Goal: Find specific page/section: Find specific page/section

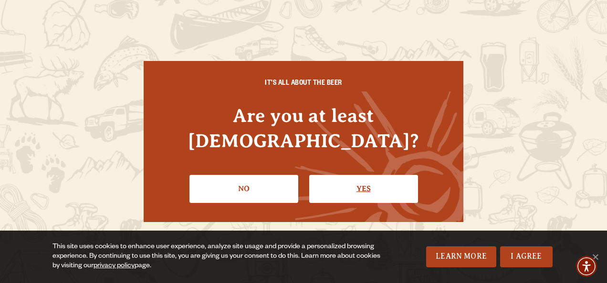
click at [360, 176] on link "Yes" at bounding box center [363, 189] width 109 height 28
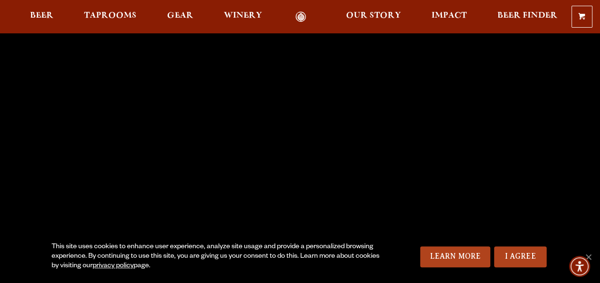
scroll to position [248, 0]
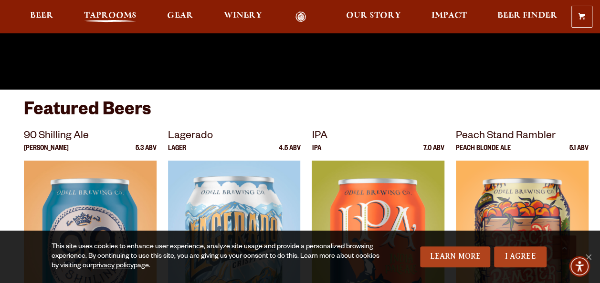
click at [111, 12] on span "Taprooms" at bounding box center [110, 16] width 52 height 8
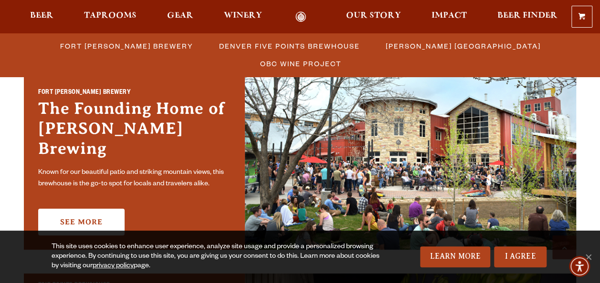
scroll to position [285, 0]
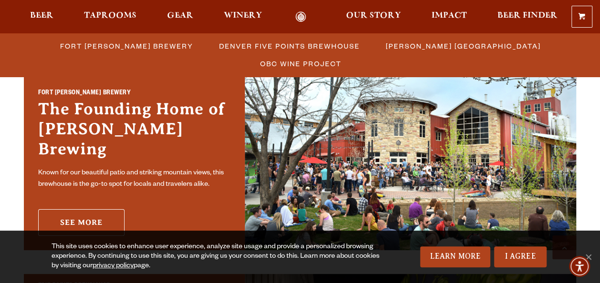
click at [83, 211] on link "See More" at bounding box center [81, 222] width 86 height 27
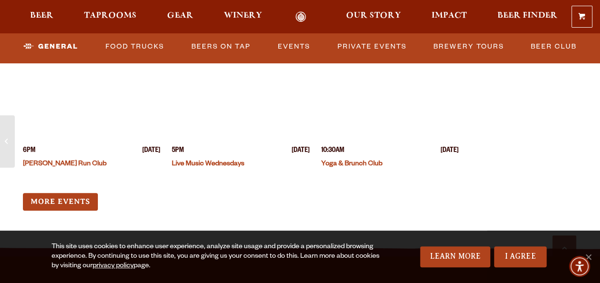
scroll to position [4002, 0]
